Goal: Use online tool/utility: Utilize a website feature to perform a specific function

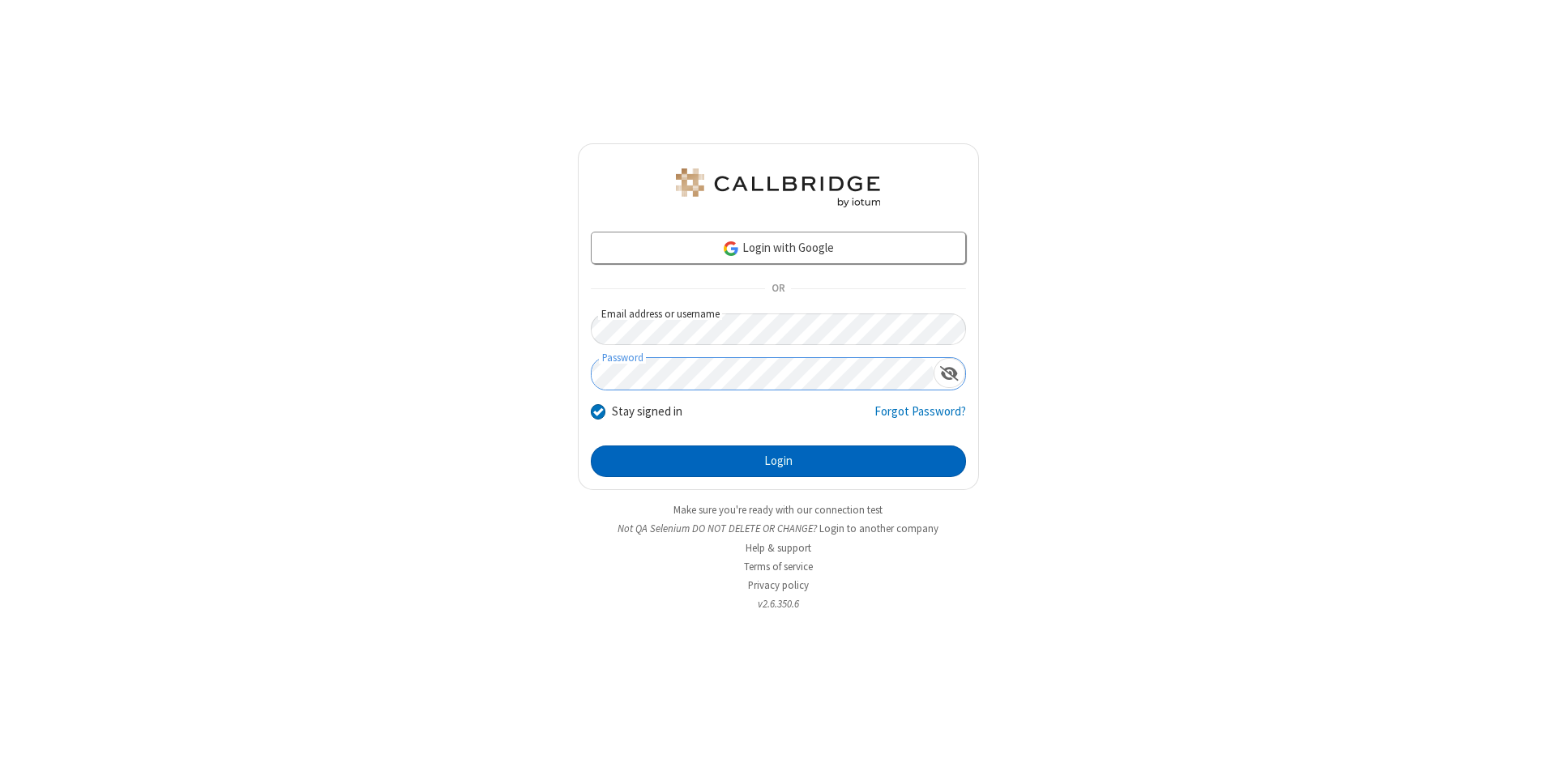
click at [778, 462] on button "Login" at bounding box center [778, 462] width 375 height 32
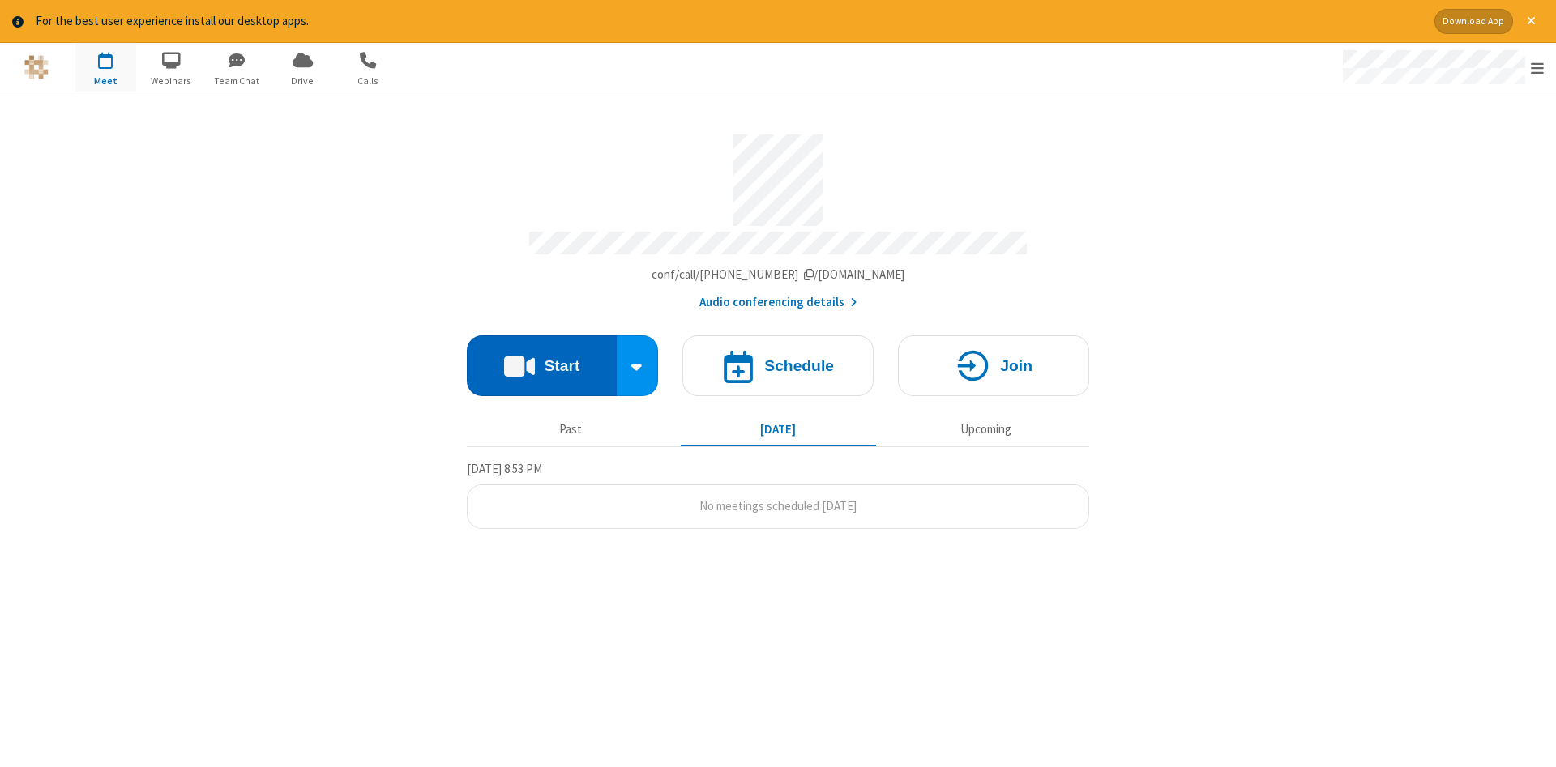
click at [541, 360] on button "Start" at bounding box center [542, 365] width 150 height 61
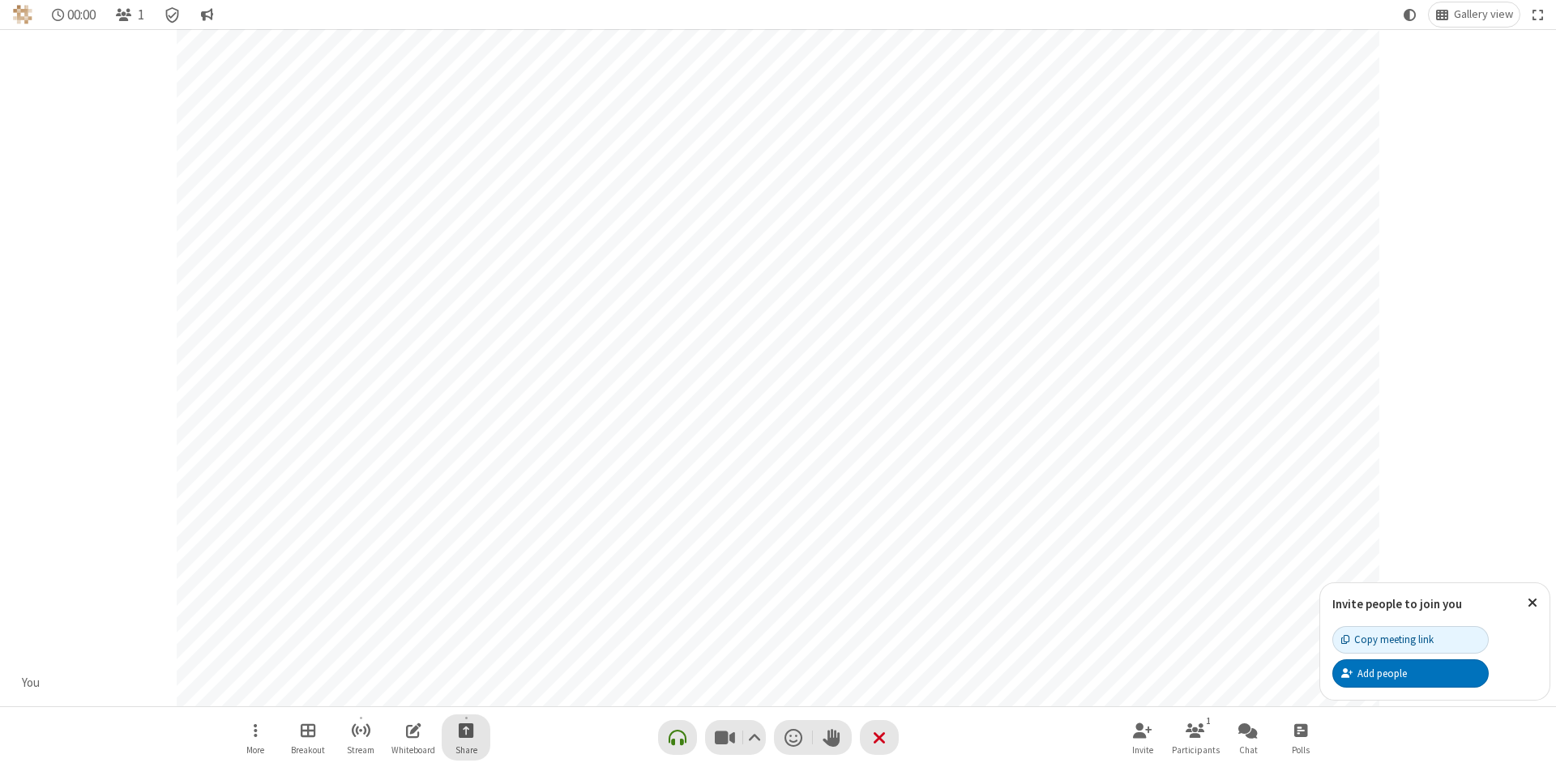
click at [465, 730] on span "Start sharing" at bounding box center [466, 730] width 15 height 20
click at [465, 631] on span "Share additional camera" at bounding box center [476, 635] width 120 height 14
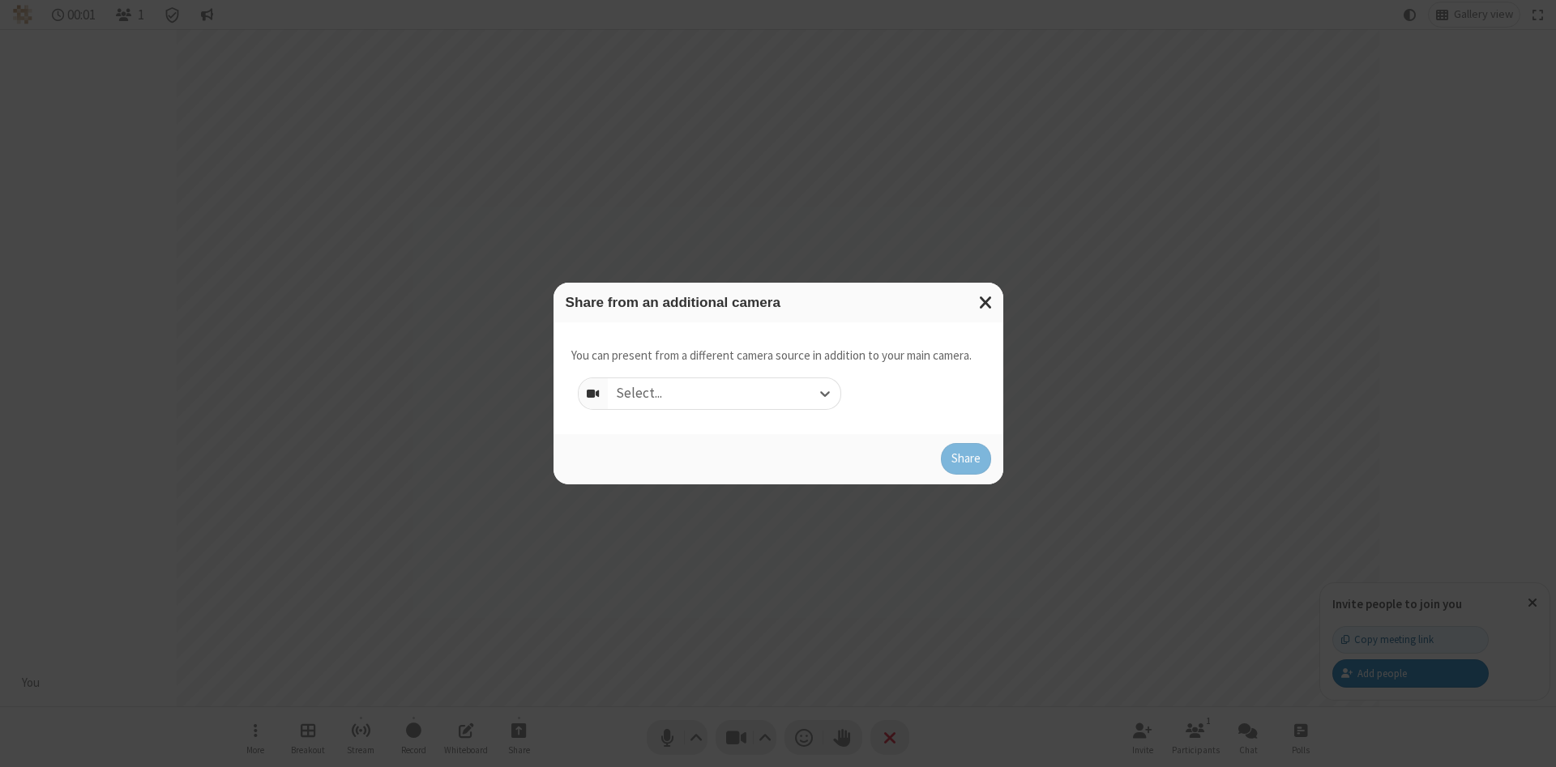
click at [724, 393] on div "Select..." at bounding box center [724, 393] width 233 height 31
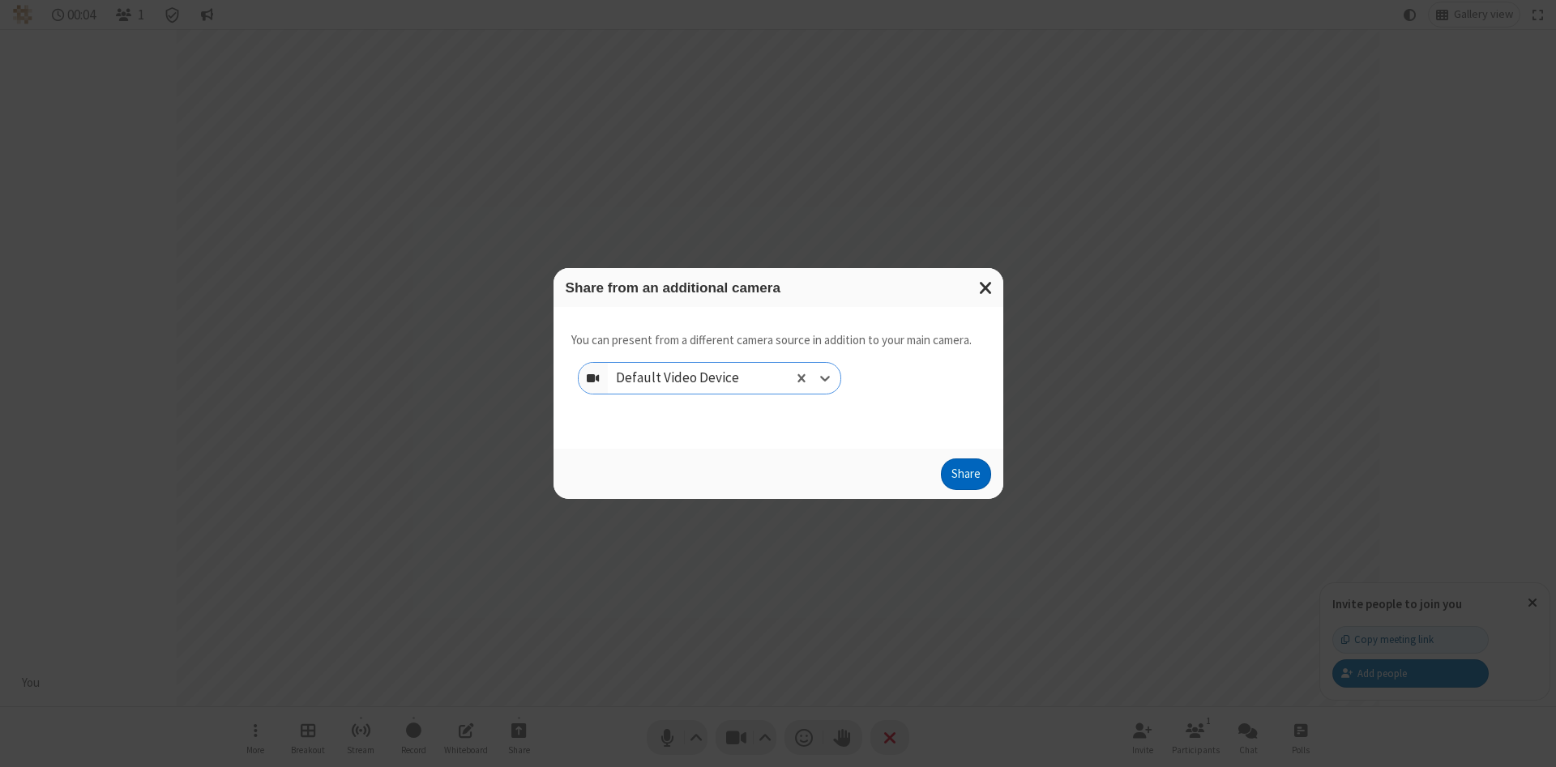
click at [965, 478] on button "Share" at bounding box center [966, 475] width 50 height 32
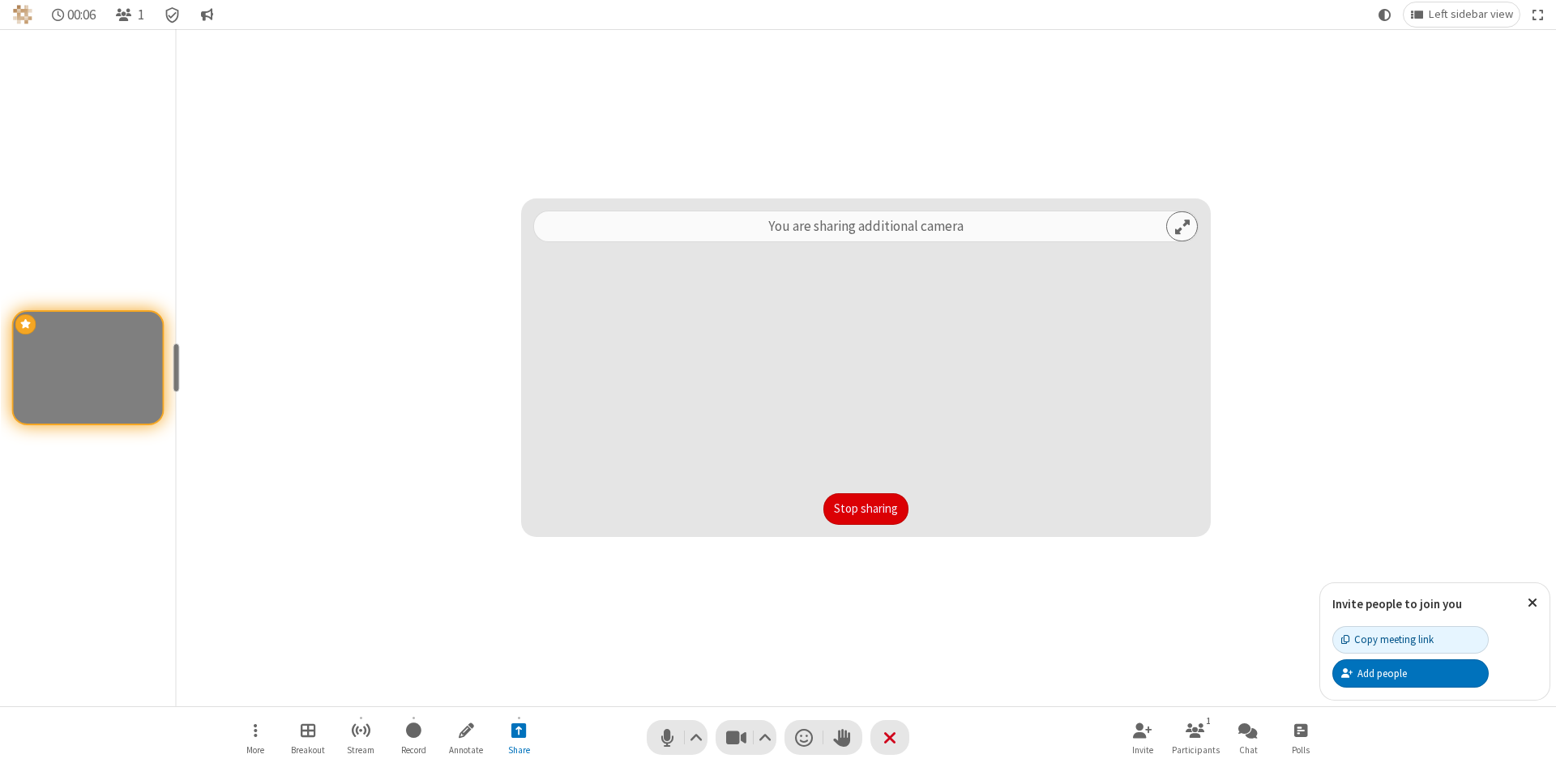
click at [865, 509] on button "Stop sharing" at bounding box center [865, 510] width 85 height 32
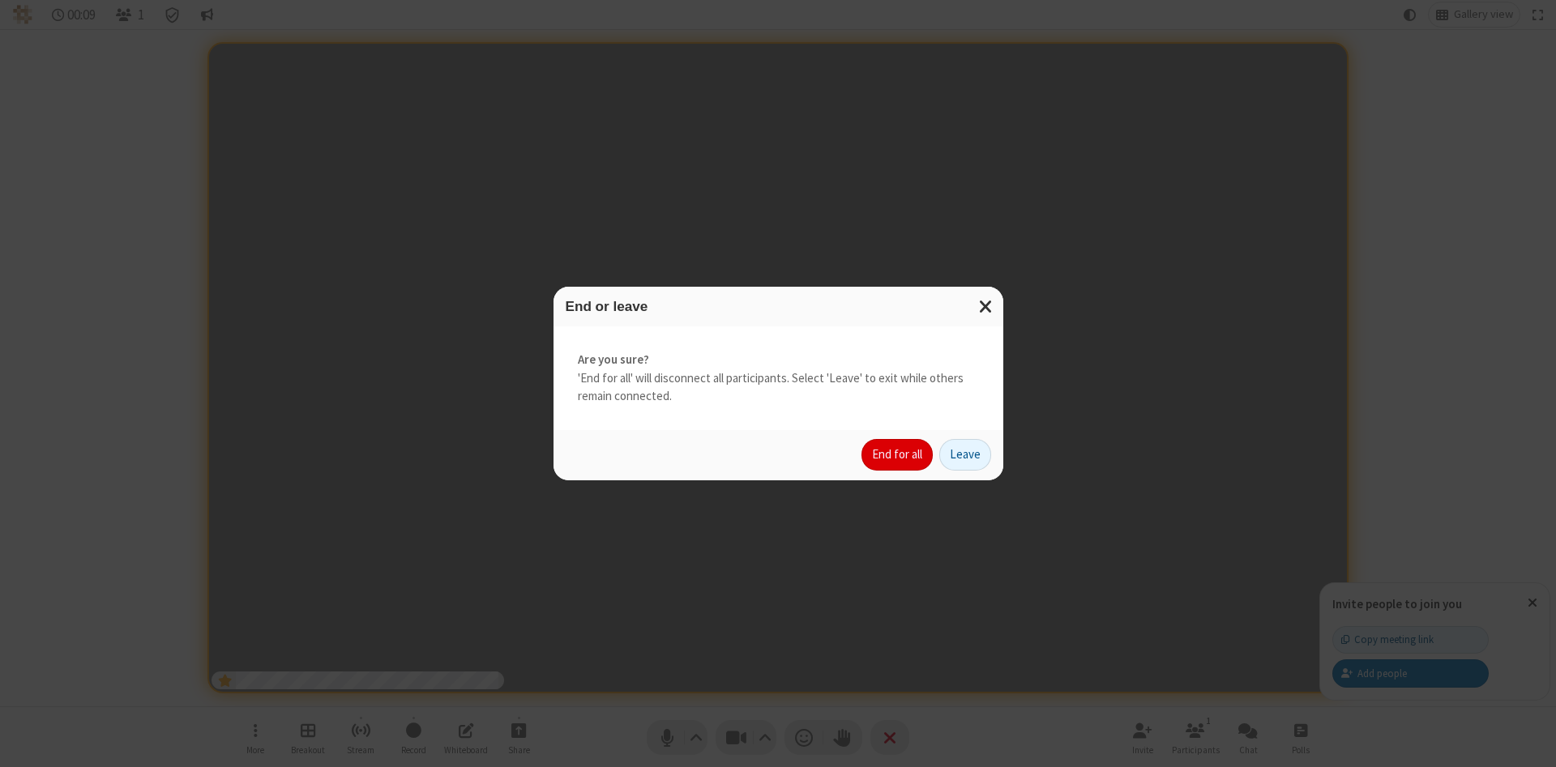
click at [898, 455] on button "End for all" at bounding box center [896, 455] width 71 height 32
